Goal: Information Seeking & Learning: Learn about a topic

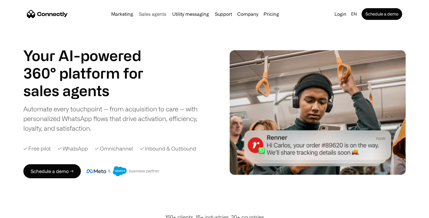
click at [153, 15] on link "Sales agents" at bounding box center [152, 14] width 32 height 5
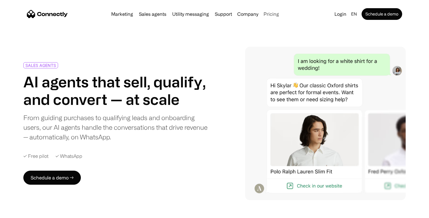
click at [274, 14] on link "Pricing" at bounding box center [271, 14] width 20 height 5
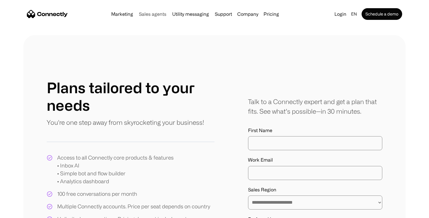
click at [161, 14] on link "Sales agents" at bounding box center [152, 14] width 32 height 5
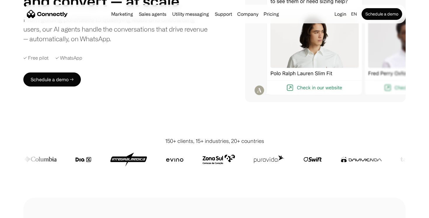
scroll to position [63, 0]
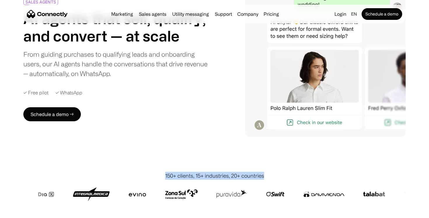
drag, startPoint x: 264, startPoint y: 177, endPoint x: 183, endPoint y: 169, distance: 81.8
click at [183, 169] on div "150+ clients, 15+ industries, 20+ countries" at bounding box center [214, 196] width 382 height 72
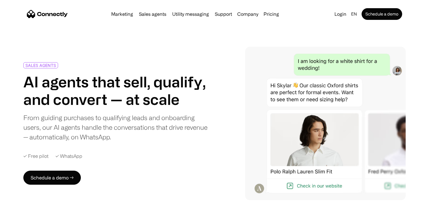
scroll to position [0, 0]
click at [153, 183] on div "SALES AGENTS AI agents that sell, qualify, and convert — at scale From guiding …" at bounding box center [122, 123] width 199 height 122
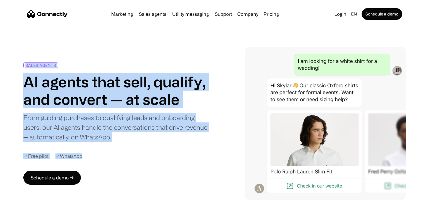
drag, startPoint x: 22, startPoint y: 64, endPoint x: 148, endPoint y: 193, distance: 180.2
click at [148, 193] on div "SALES AGENTS AI agents that sell, qualify, and convert — at scale From guiding …" at bounding box center [214, 123] width 429 height 153
click at [148, 193] on div "SALES AGENTS AI agents that sell, qualify, and convert — at scale From guiding …" at bounding box center [214, 123] width 382 height 153
drag, startPoint x: 25, startPoint y: 64, endPoint x: 117, endPoint y: 161, distance: 133.0
click at [117, 161] on div "SALES AGENTS AI agents that sell, qualify, and convert — at scale From guiding …" at bounding box center [122, 123] width 199 height 122
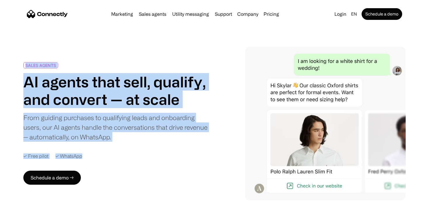
click at [117, 161] on div "SALES AGENTS AI agents that sell, qualify, and convert — at scale From guiding …" at bounding box center [122, 123] width 199 height 122
drag, startPoint x: 89, startPoint y: 156, endPoint x: 23, endPoint y: 74, distance: 104.8
click at [23, 74] on div "SALES AGENTS AI agents that sell, qualify, and convert — at scale From guiding …" at bounding box center [122, 123] width 199 height 122
click at [19, 78] on div "SALES AGENTS AI agents that sell, qualify, and convert — at scale From guiding …" at bounding box center [214, 123] width 429 height 153
drag, startPoint x: 19, startPoint y: 78, endPoint x: 110, endPoint y: 164, distance: 124.4
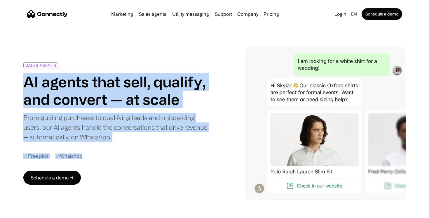
click at [110, 164] on div "SALES AGENTS AI agents that sell, qualify, and convert — at scale From guiding …" at bounding box center [214, 123] width 429 height 153
click at [110, 155] on div "✓ Free pilot ✓ WhatsApp" at bounding box center [122, 156] width 199 height 6
drag, startPoint x: 110, startPoint y: 155, endPoint x: 9, endPoint y: 60, distance: 138.6
click at [9, 60] on div "SALES AGENTS AI agents that sell, qualify, and convert — at scale From guiding …" at bounding box center [214, 123] width 429 height 153
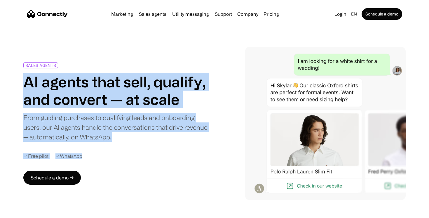
drag, startPoint x: 82, startPoint y: 157, endPoint x: 8, endPoint y: 71, distance: 113.5
click at [8, 71] on div "SALES AGENTS AI agents that sell, qualify, and convert — at scale From guiding …" at bounding box center [214, 123] width 429 height 153
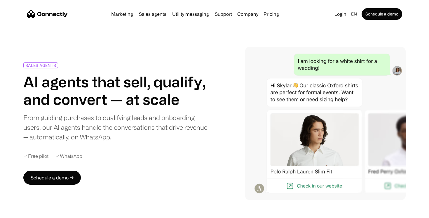
click at [145, 13] on link "Sales agents" at bounding box center [152, 14] width 32 height 5
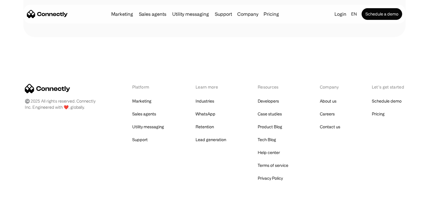
scroll to position [2105, 0]
drag, startPoint x: 77, startPoint y: 90, endPoint x: 30, endPoint y: 97, distance: 47.9
click at [30, 97] on div "Platform Marketing Sales agents Utility messaging Support Learn more Industries…" at bounding box center [214, 133] width 379 height 98
click at [77, 89] on div "Platform Marketing Sales agents Utility messaging Support Learn more Industries…" at bounding box center [214, 133] width 379 height 98
drag, startPoint x: 77, startPoint y: 88, endPoint x: 85, endPoint y: 91, distance: 8.8
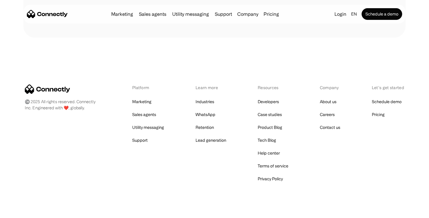
click at [85, 91] on div "Platform Marketing Sales agents Utility messaging Support Learn more Industries…" at bounding box center [214, 133] width 379 height 98
drag, startPoint x: 77, startPoint y: 90, endPoint x: 46, endPoint y: 97, distance: 31.5
click at [46, 97] on div "Platform Marketing Sales agents Utility messaging Support Learn more Industries…" at bounding box center [214, 133] width 379 height 98
click at [83, 86] on div "Platform Marketing Sales agents Utility messaging Support Learn more Industries…" at bounding box center [214, 133] width 379 height 98
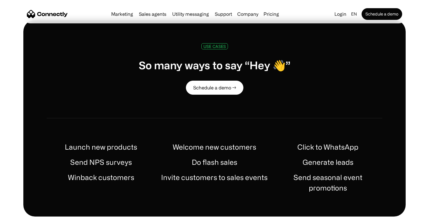
scroll to position [259, 0]
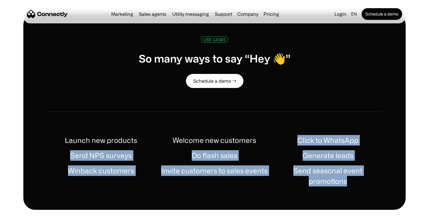
drag, startPoint x: 299, startPoint y: 140, endPoint x: 381, endPoint y: 170, distance: 87.8
click at [381, 170] on div "Launch new products Welcome new customers Click to WhatsApp Send NPS surveys Do…" at bounding box center [214, 160] width 335 height 51
click at [381, 170] on h1 "Send seasonal event promotions" at bounding box center [327, 175] width 109 height 21
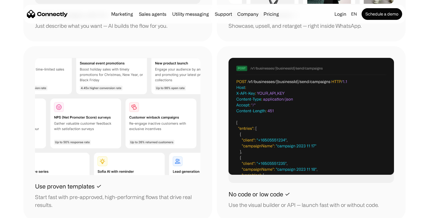
scroll to position [688, 0]
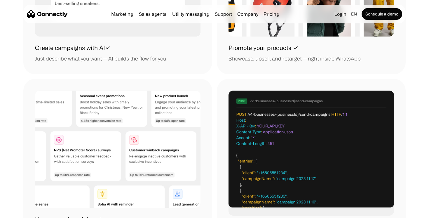
click at [245, 155] on img at bounding box center [310, 148] width 165 height 117
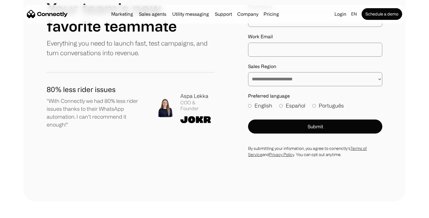
scroll to position [1929, 0]
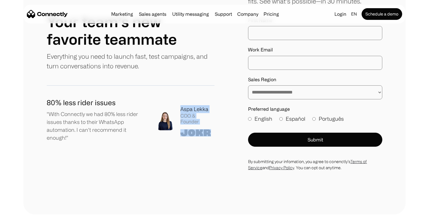
drag, startPoint x: 181, startPoint y: 98, endPoint x: 213, endPoint y: 122, distance: 39.8
click at [213, 122] on div "Aspa Lekka COO & Founder" at bounding box center [197, 120] width 34 height 31
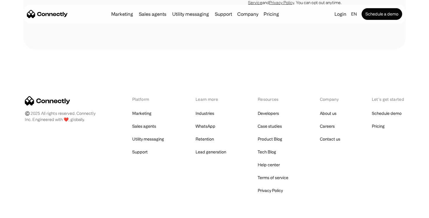
scroll to position [2090, 0]
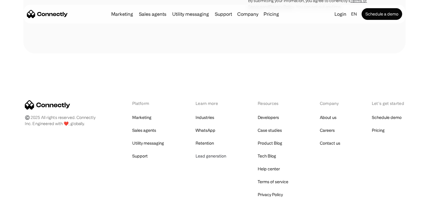
click at [199, 152] on link "Lead generation" at bounding box center [210, 156] width 31 height 8
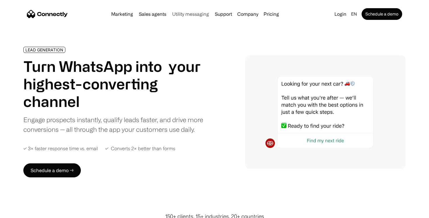
click at [197, 15] on link "Utility messaging" at bounding box center [190, 14] width 41 height 5
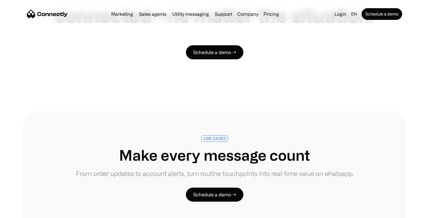
scroll to position [846, 0]
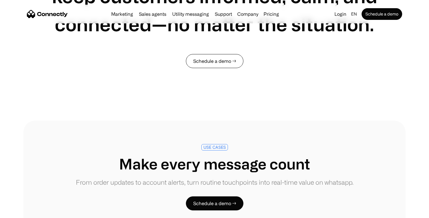
click at [219, 62] on link "Schedule a demo →" at bounding box center [214, 61] width 57 height 14
